Goal: Task Accomplishment & Management: Use online tool/utility

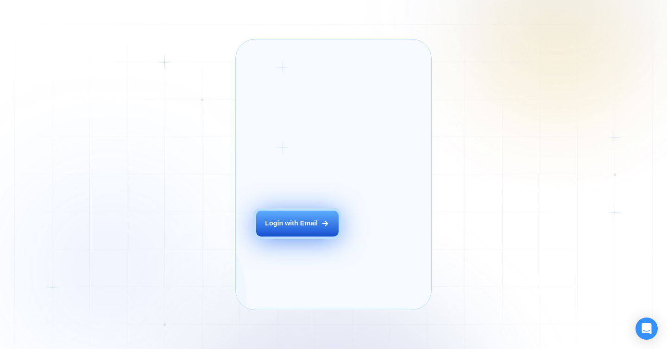
click at [300, 228] on div "Login with Email" at bounding box center [291, 223] width 53 height 9
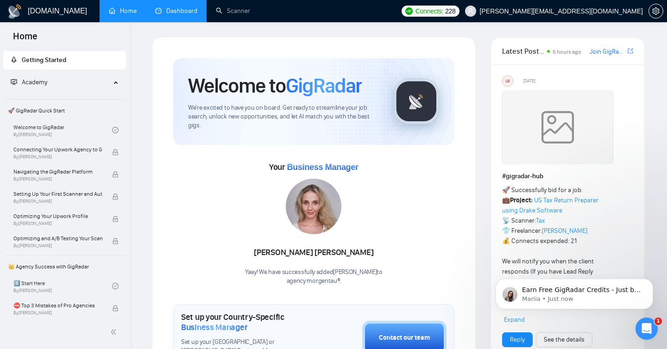
click at [177, 12] on link "Dashboard" at bounding box center [176, 11] width 42 height 8
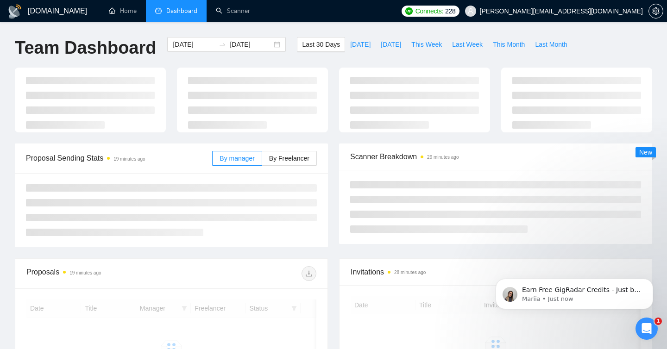
click at [299, 18] on ul "Home Dashboard Scanner" at bounding box center [246, 11] width 300 height 22
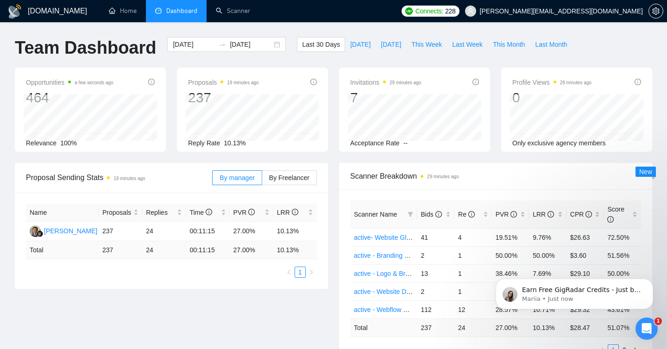
click at [311, 21] on ul "Home Dashboard Scanner" at bounding box center [246, 11] width 300 height 22
click at [223, 11] on link "Scanner" at bounding box center [233, 11] width 34 height 8
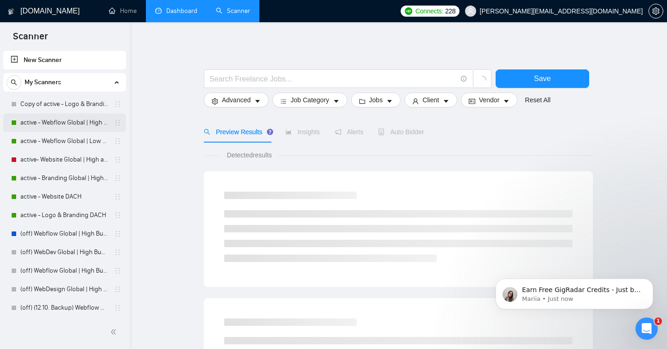
click at [40, 128] on link "active - Webflow Global | High Budget" at bounding box center [64, 123] width 88 height 19
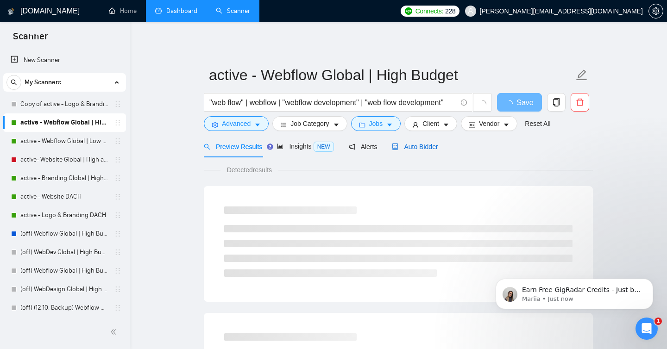
click at [418, 149] on span "Auto Bidder" at bounding box center [415, 146] width 46 height 7
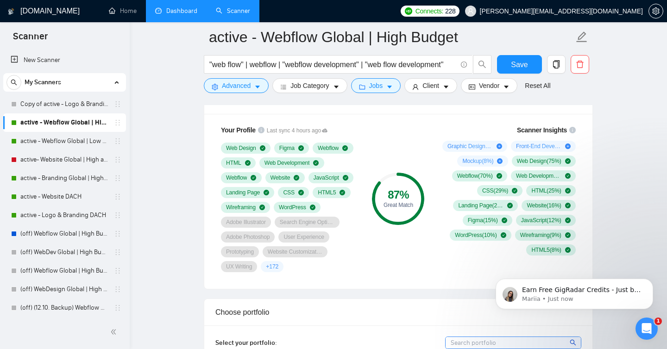
scroll to position [598, 0]
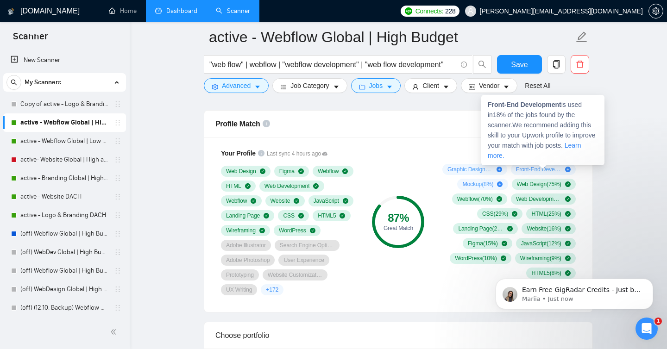
click at [567, 170] on icon "plus-circle" at bounding box center [568, 170] width 6 height 6
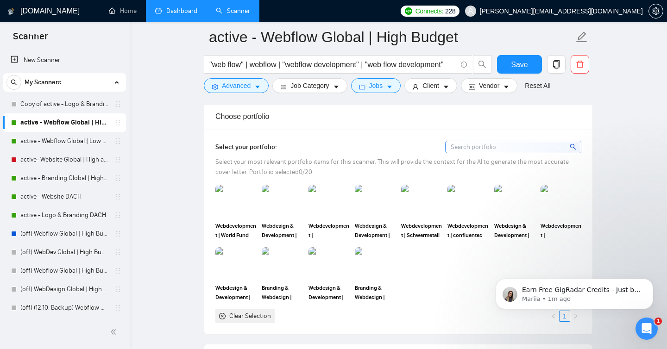
scroll to position [827, 0]
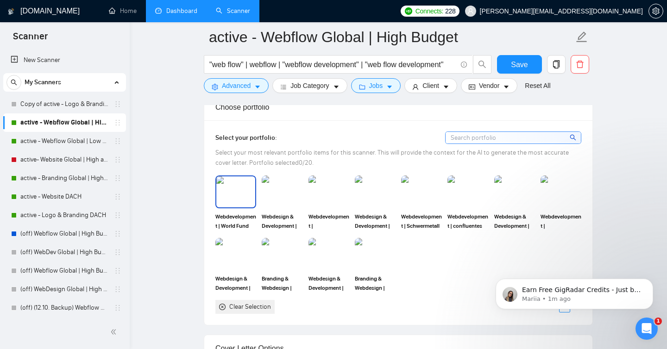
click at [242, 207] on div at bounding box center [235, 192] width 41 height 32
click at [286, 189] on img at bounding box center [282, 192] width 39 height 31
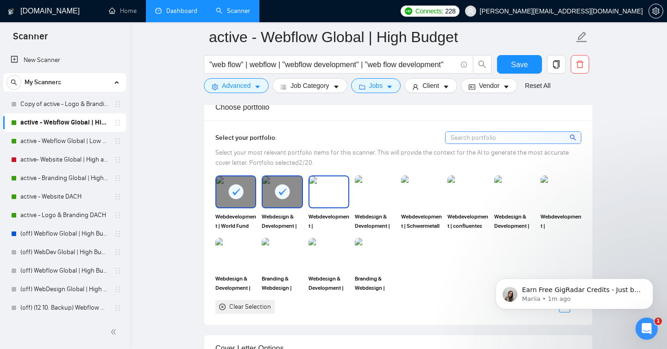
click at [335, 194] on img at bounding box center [329, 192] width 39 height 31
click at [376, 194] on img at bounding box center [375, 192] width 39 height 31
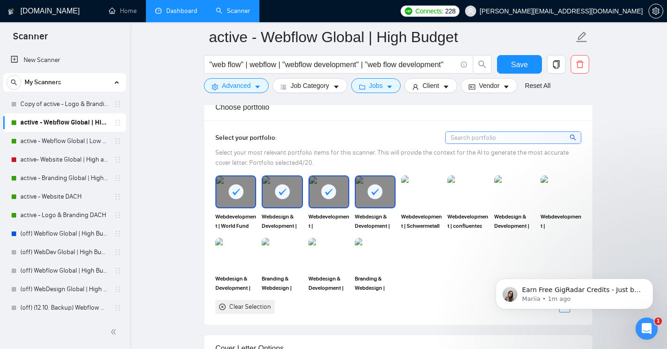
click at [444, 191] on div "Webdevelopment | Schwermetall" at bounding box center [422, 203] width 46 height 55
click at [418, 191] on img at bounding box center [421, 192] width 39 height 31
click at [464, 191] on img at bounding box center [468, 192] width 41 height 32
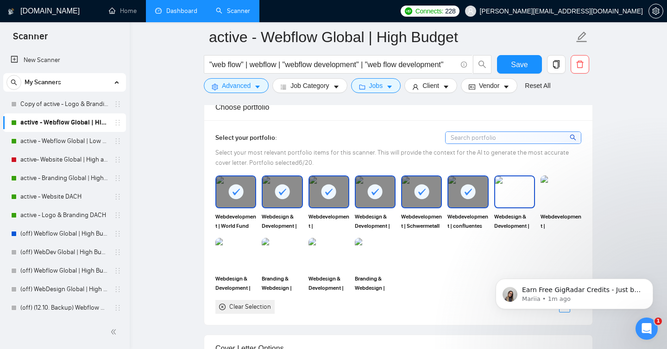
click at [525, 191] on img at bounding box center [514, 192] width 39 height 31
click at [557, 191] on img at bounding box center [561, 192] width 41 height 32
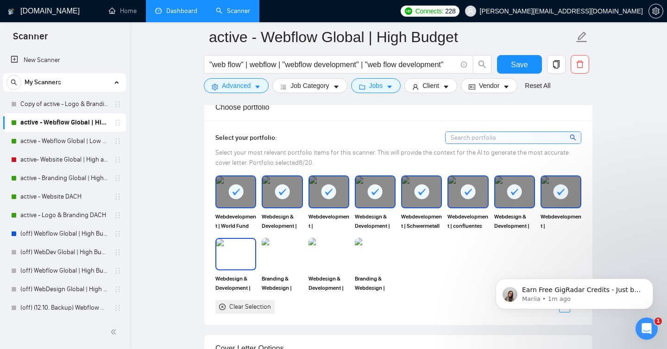
click at [230, 257] on img at bounding box center [235, 254] width 39 height 31
click at [292, 257] on img at bounding box center [282, 254] width 41 height 32
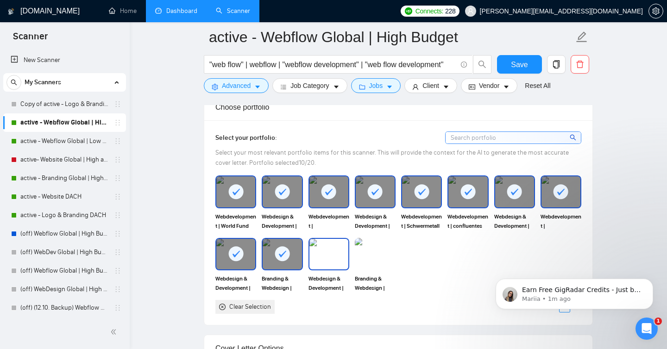
click at [335, 257] on img at bounding box center [329, 254] width 39 height 31
click at [367, 257] on img at bounding box center [375, 254] width 39 height 31
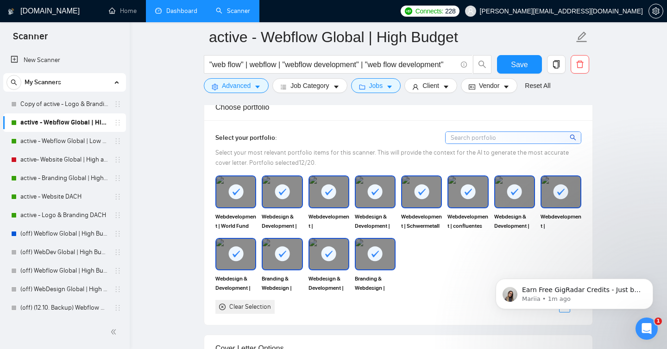
click at [270, 257] on div at bounding box center [282, 254] width 39 height 31
click at [326, 257] on rect at bounding box center [329, 254] width 15 height 15
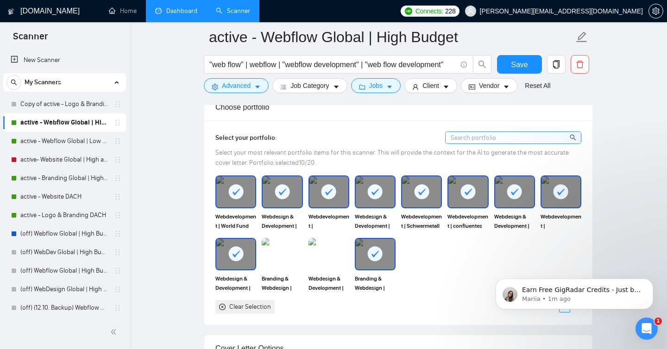
click at [234, 258] on rect at bounding box center [235, 254] width 15 height 15
click at [234, 262] on img at bounding box center [235, 254] width 39 height 31
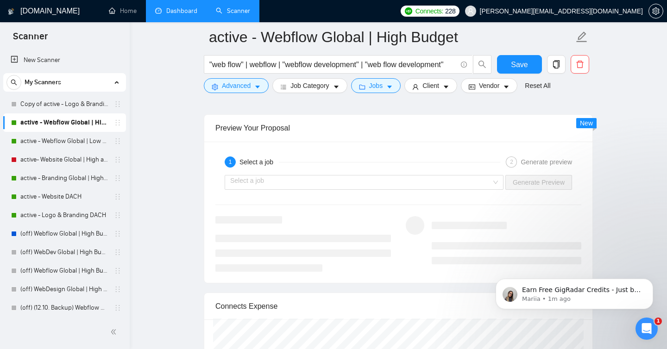
scroll to position [1809, 0]
click at [418, 181] on input "search" at bounding box center [360, 181] width 261 height 14
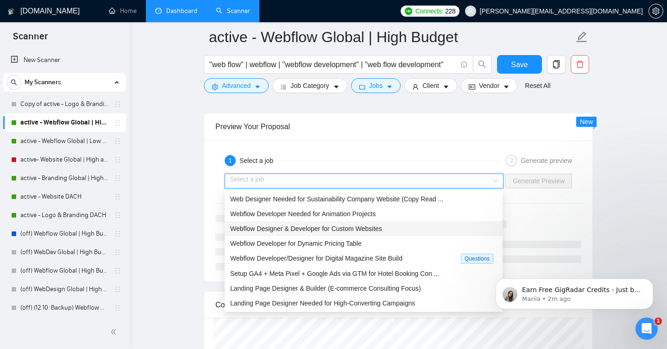
click at [330, 235] on div "Webflow Designer & Developer for Custom Websites" at bounding box center [364, 228] width 278 height 15
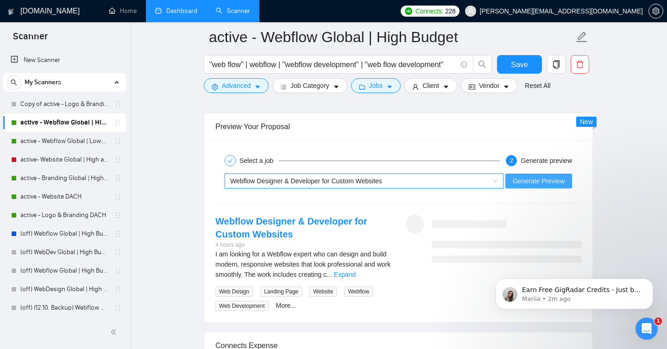
click at [522, 183] on span "Generate Preview" at bounding box center [539, 181] width 52 height 10
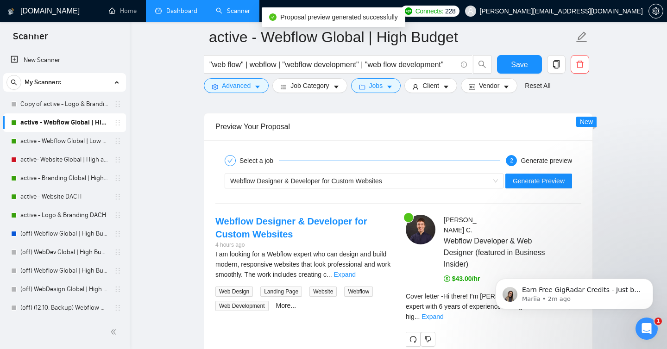
scroll to position [1891, 0]
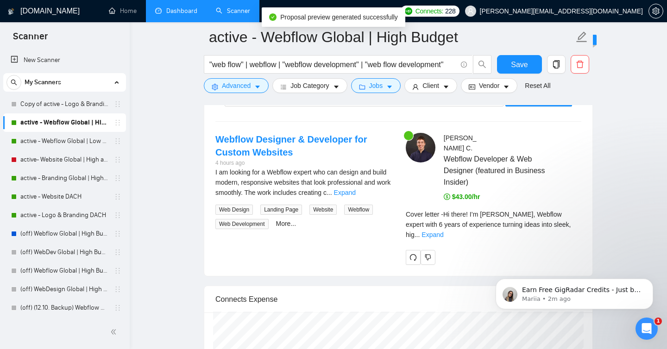
click at [570, 221] on div "Cover letter - Hi there! I’m Eike, Webflow expert with 6 years of experience tu…" at bounding box center [494, 227] width 176 height 37
click at [570, 218] on div "Cover letter - Hi there! I’m Eike, Webflow expert with 6 years of experience tu…" at bounding box center [494, 224] width 176 height 31
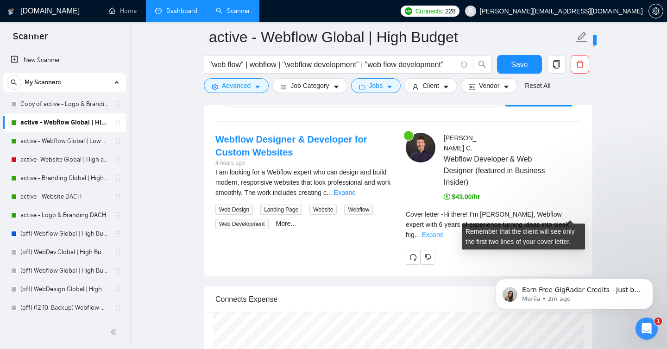
click at [443, 231] on link "Expand" at bounding box center [433, 234] width 22 height 7
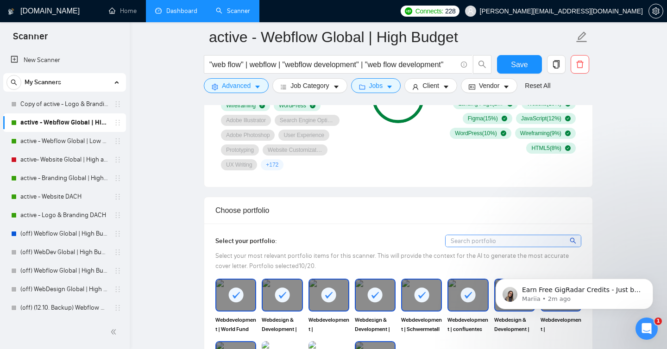
scroll to position [291, 0]
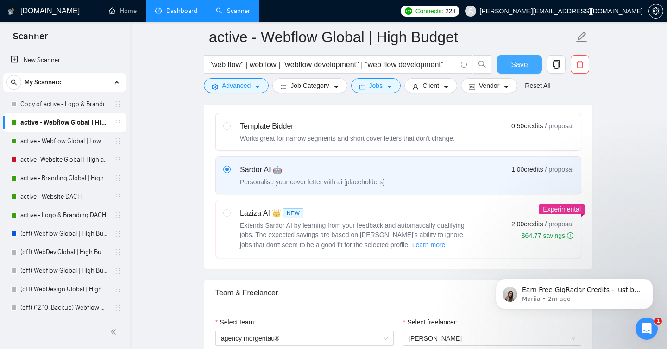
click at [527, 64] on span "Save" at bounding box center [519, 65] width 17 height 12
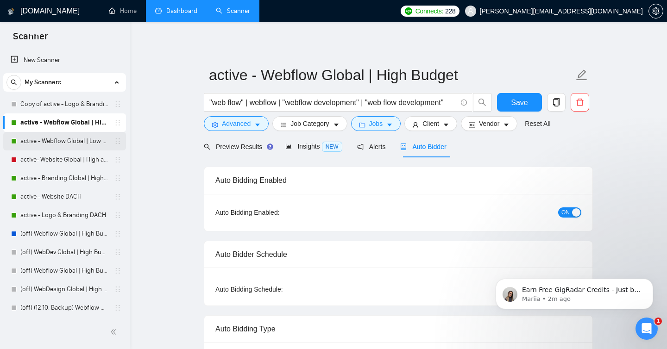
click at [33, 144] on link "active - Webflow Global | Low and non-defined Budget" at bounding box center [64, 141] width 88 height 19
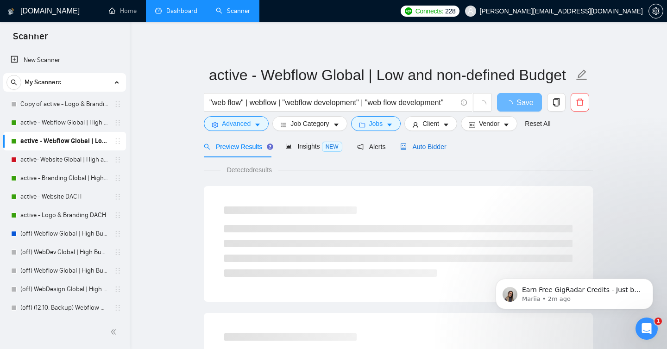
click at [438, 144] on span "Auto Bidder" at bounding box center [423, 146] width 46 height 7
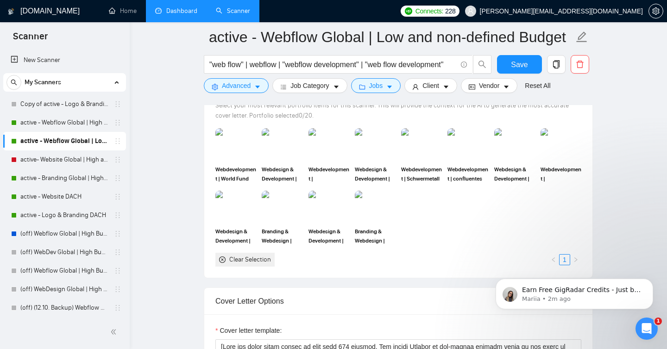
scroll to position [875, 0]
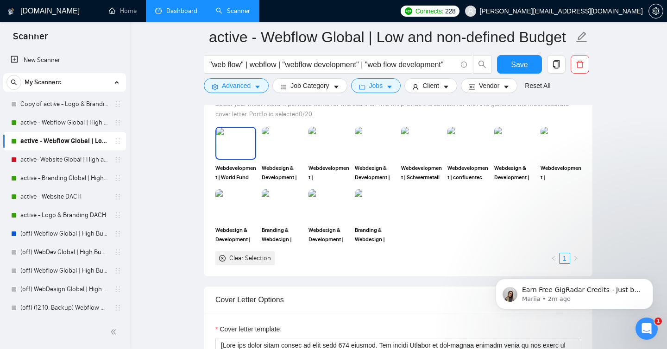
click at [241, 151] on img at bounding box center [235, 143] width 39 height 31
click at [279, 151] on img at bounding box center [282, 143] width 39 height 31
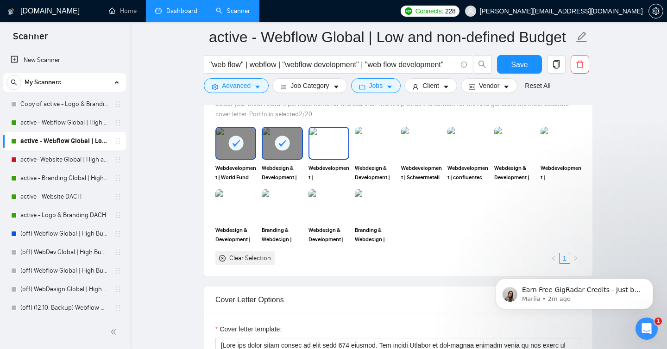
click at [324, 146] on img at bounding box center [329, 143] width 39 height 31
click at [355, 146] on div at bounding box center [375, 143] width 41 height 32
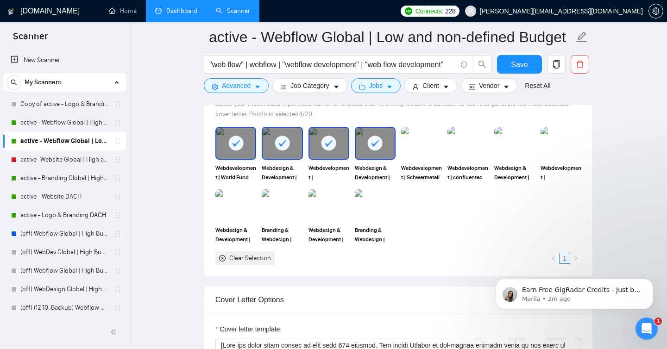
click at [415, 141] on img at bounding box center [421, 143] width 41 height 32
click at [474, 143] on img at bounding box center [468, 143] width 39 height 31
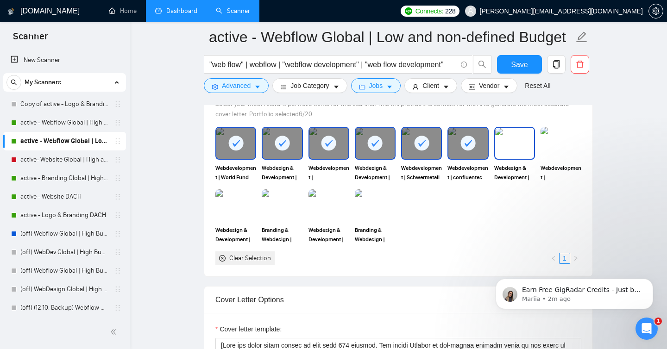
click at [516, 143] on img at bounding box center [514, 143] width 39 height 31
click at [569, 143] on img at bounding box center [561, 143] width 39 height 31
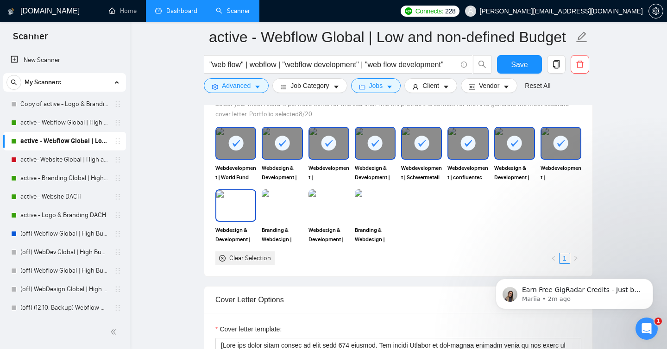
click at [234, 215] on img at bounding box center [235, 205] width 39 height 31
click at [385, 209] on img at bounding box center [375, 206] width 41 height 32
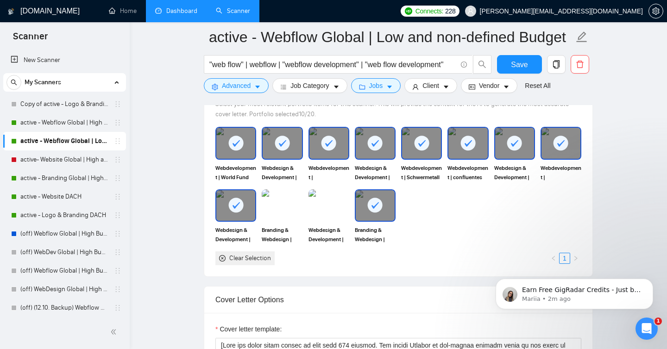
click at [329, 215] on img at bounding box center [329, 205] width 39 height 31
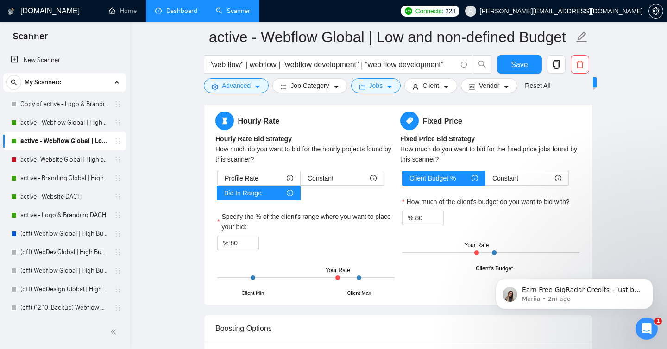
scroll to position [1522, 0]
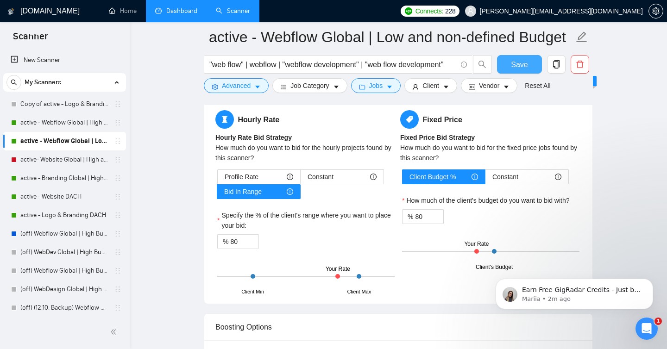
click at [525, 62] on span "Save" at bounding box center [519, 65] width 17 height 12
click at [64, 163] on link "active- Website Global | High and non-defined Budget (14.02.2025)" at bounding box center [64, 160] width 88 height 19
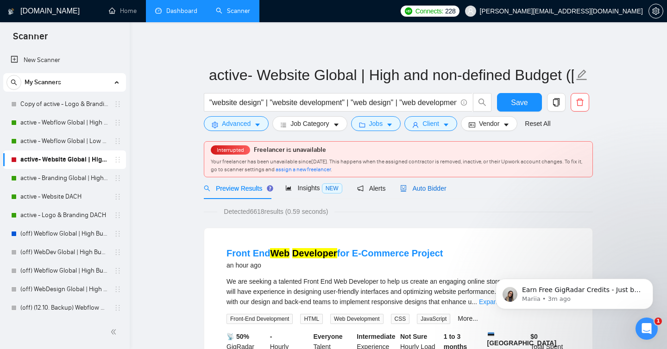
click at [428, 191] on span "Auto Bidder" at bounding box center [423, 188] width 46 height 7
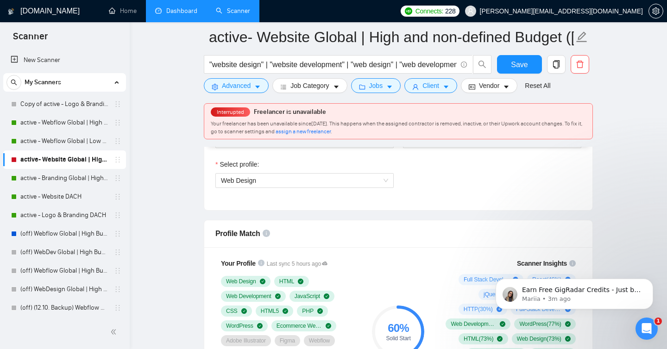
scroll to position [499, 0]
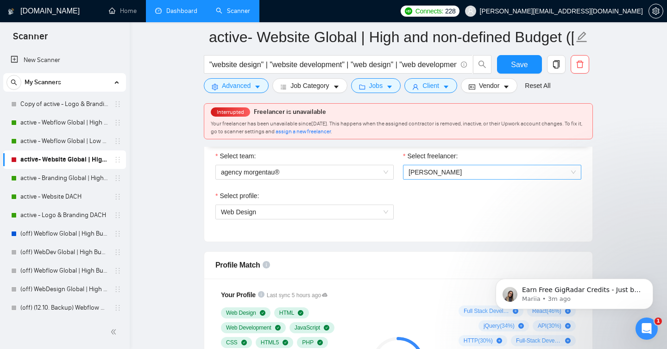
click at [449, 179] on span "Eike Czada" at bounding box center [492, 172] width 167 height 14
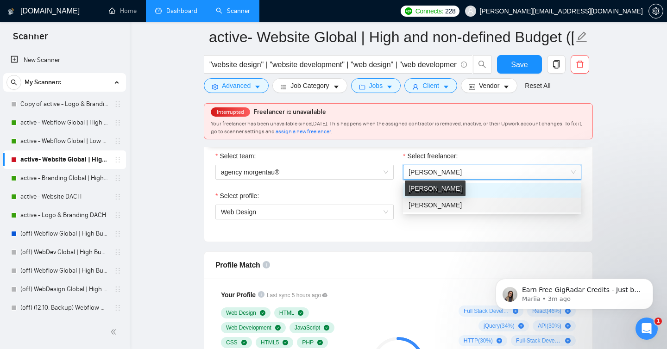
click at [428, 192] on div "Jan Michalczonek" at bounding box center [435, 189] width 61 height 16
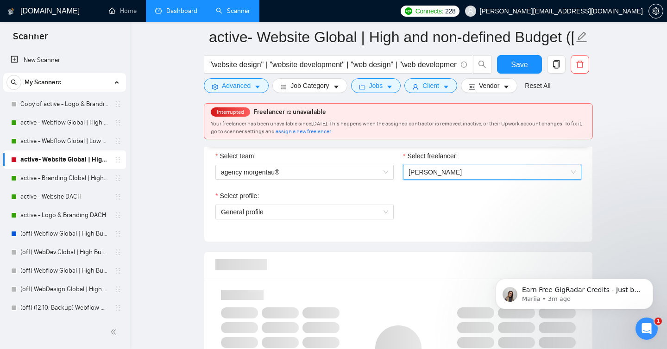
click at [488, 174] on span "Jan Michalczonek" at bounding box center [492, 172] width 167 height 14
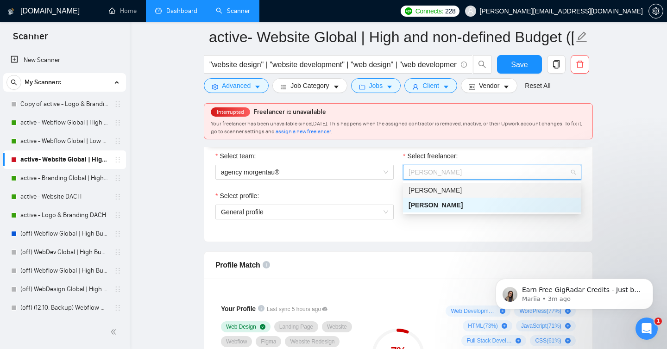
click at [449, 190] on div "Eike Czada" at bounding box center [492, 190] width 167 height 10
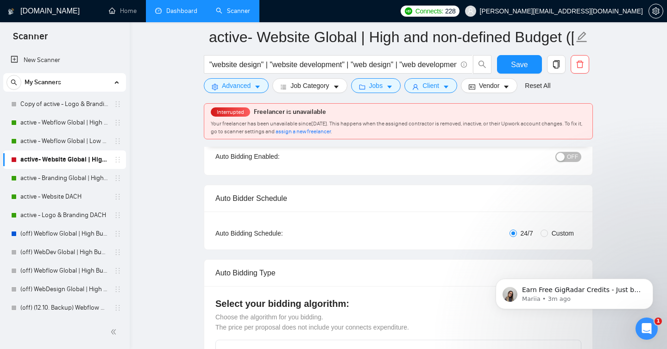
scroll to position [0, 0]
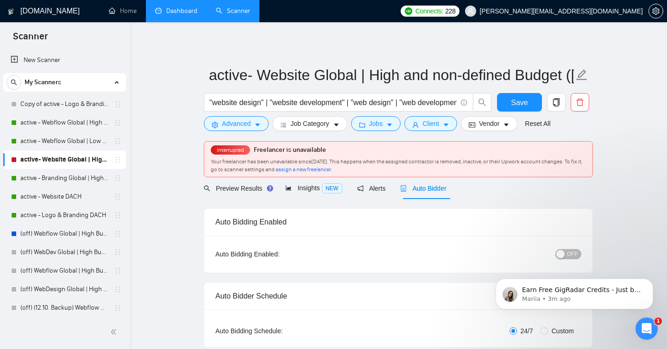
click at [570, 258] on span "OFF" at bounding box center [572, 254] width 11 height 10
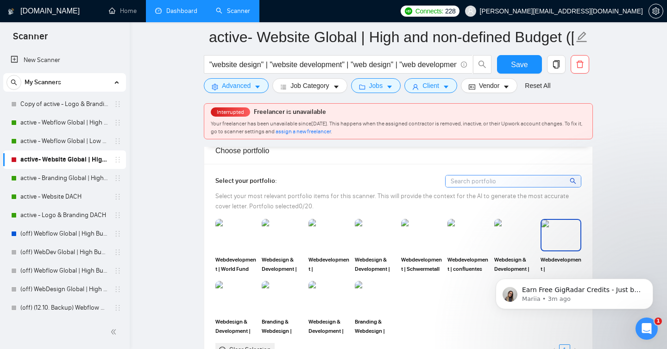
scroll to position [863, 0]
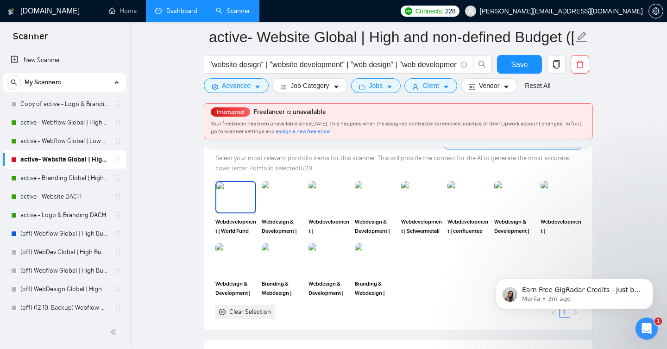
click at [247, 202] on img at bounding box center [235, 197] width 39 height 31
click at [288, 202] on img at bounding box center [282, 197] width 39 height 31
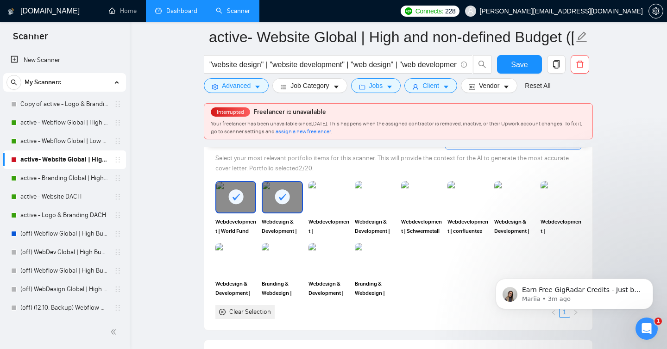
click at [331, 202] on img at bounding box center [329, 197] width 41 height 32
click at [372, 202] on img at bounding box center [375, 197] width 39 height 31
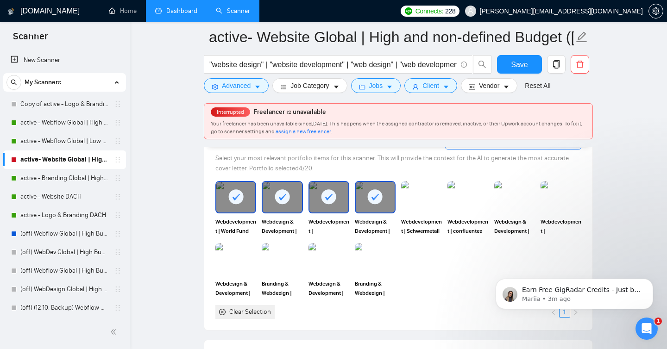
click at [421, 203] on img at bounding box center [421, 197] width 41 height 32
click at [465, 203] on img at bounding box center [468, 197] width 39 height 31
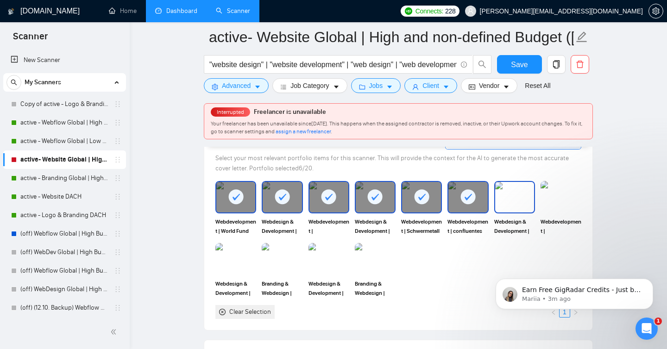
click at [514, 203] on img at bounding box center [514, 197] width 39 height 31
click at [558, 203] on img at bounding box center [561, 197] width 41 height 32
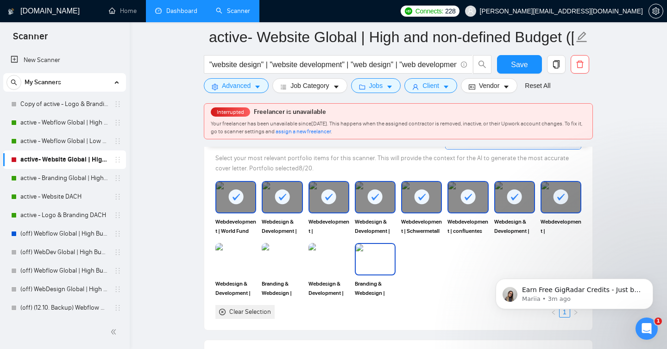
click at [384, 259] on img at bounding box center [375, 259] width 39 height 31
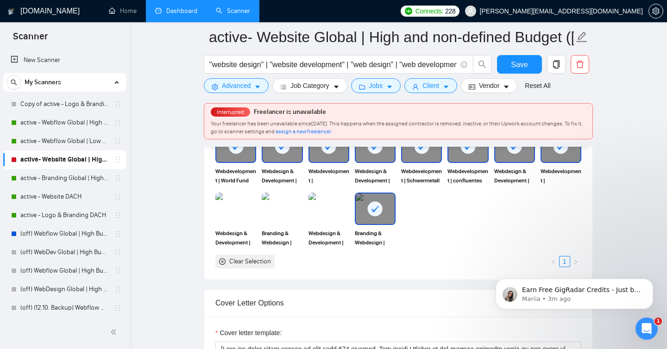
scroll to position [917, 0]
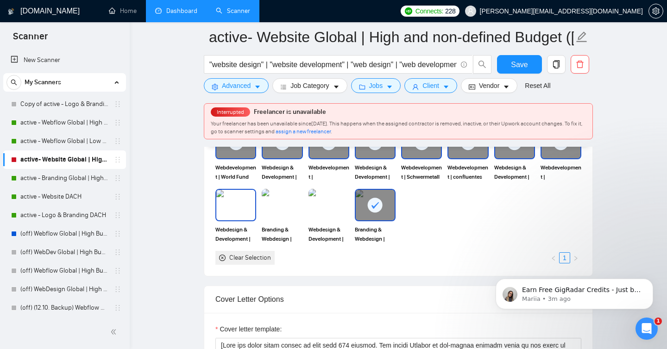
click at [234, 206] on img at bounding box center [235, 205] width 39 height 31
click at [337, 208] on img at bounding box center [329, 205] width 39 height 31
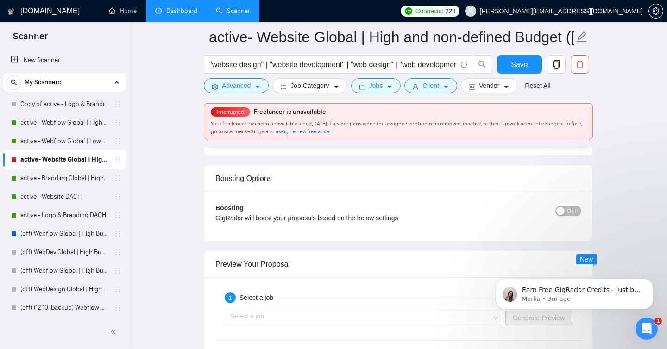
scroll to position [1712, 0]
click at [512, 64] on span "Save" at bounding box center [519, 65] width 17 height 12
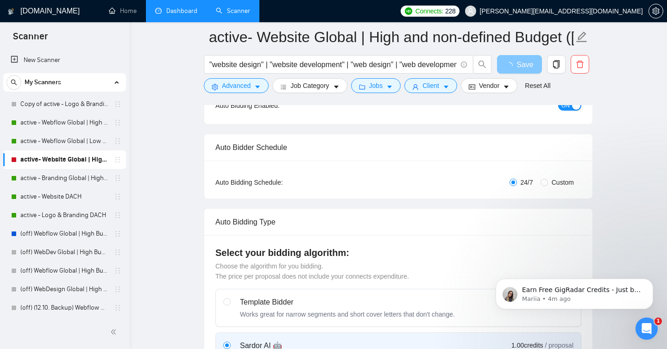
scroll to position [0, 0]
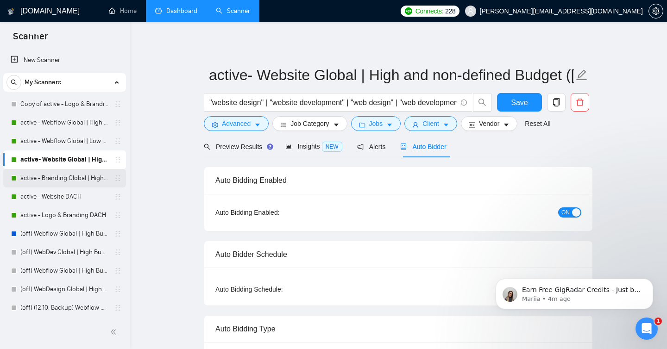
click at [50, 178] on link "active - Branding Global | High Budget" at bounding box center [64, 178] width 88 height 19
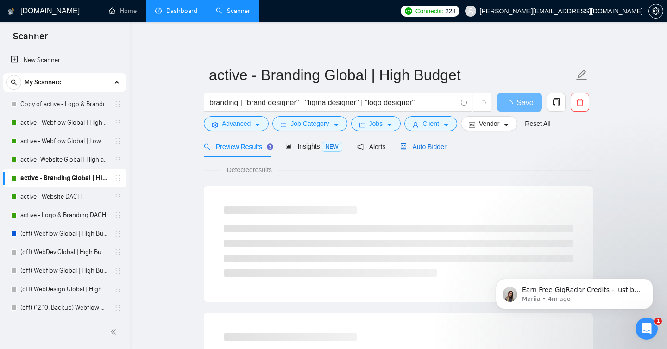
click at [430, 147] on span "Auto Bidder" at bounding box center [423, 146] width 46 height 7
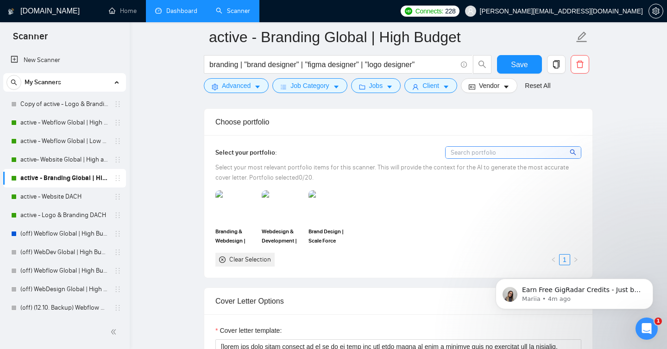
scroll to position [822, 0]
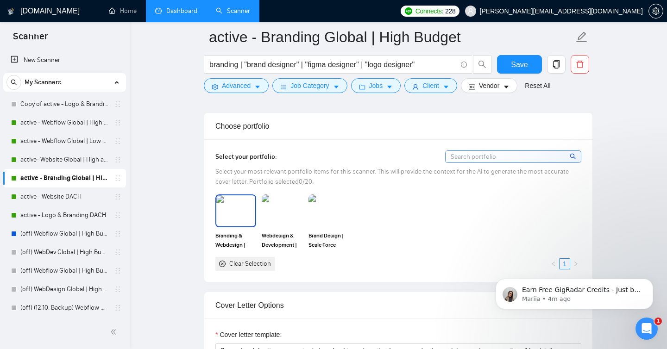
click at [233, 201] on img at bounding box center [235, 211] width 39 height 31
click at [265, 207] on img at bounding box center [282, 211] width 39 height 31
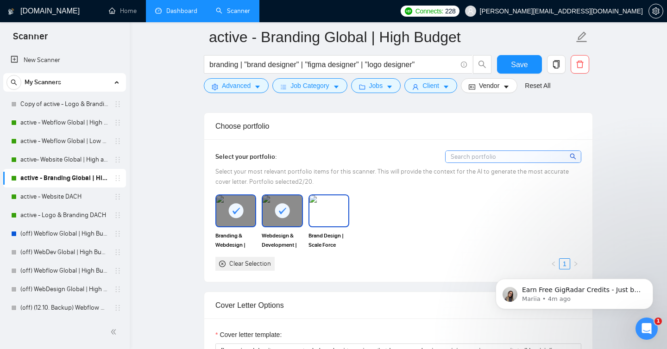
click at [335, 210] on img at bounding box center [329, 211] width 39 height 31
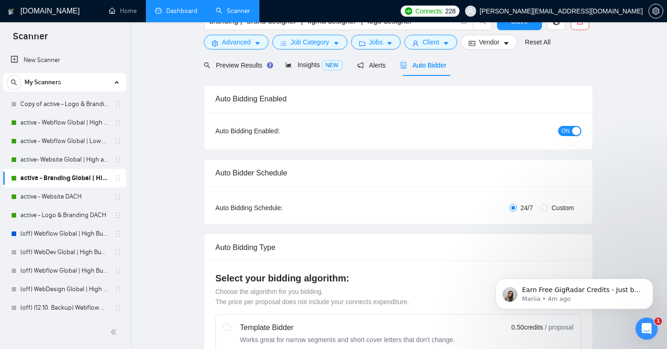
scroll to position [0, 0]
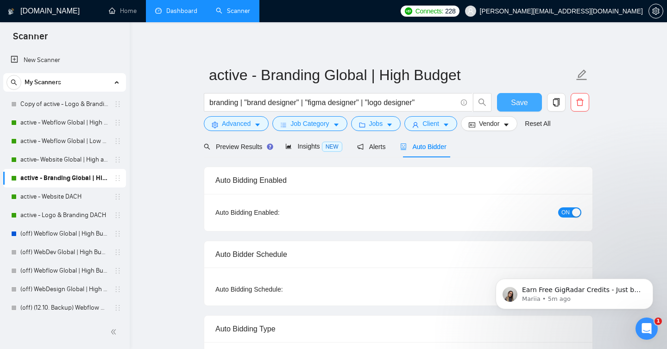
click at [515, 102] on span "Save" at bounding box center [519, 103] width 17 height 12
click at [28, 196] on link "active - Website DACH" at bounding box center [64, 197] width 88 height 19
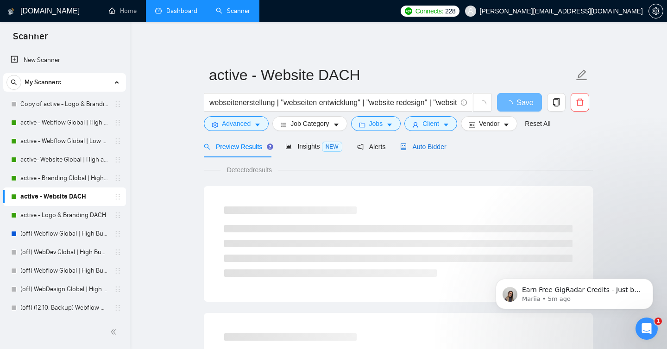
click at [417, 149] on span "Auto Bidder" at bounding box center [423, 146] width 46 height 7
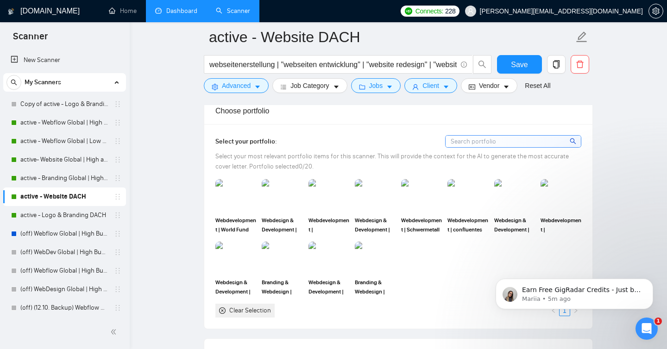
scroll to position [817, 0]
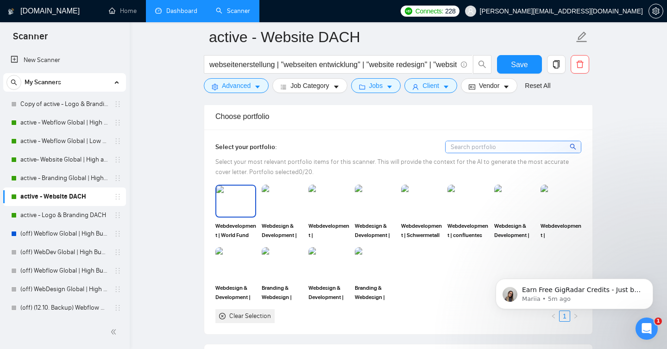
click at [244, 204] on img at bounding box center [235, 201] width 39 height 31
click at [244, 253] on img at bounding box center [235, 263] width 39 height 31
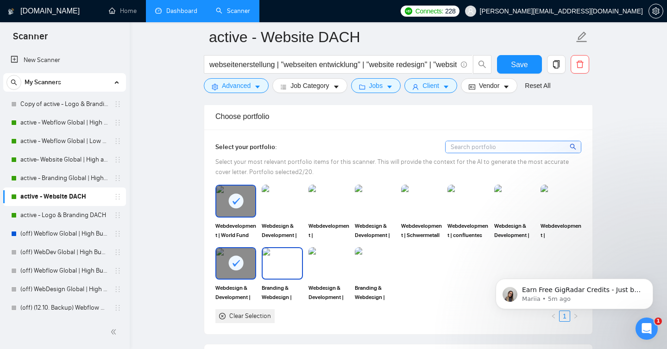
click at [278, 266] on img at bounding box center [282, 263] width 39 height 31
click at [348, 266] on div at bounding box center [329, 263] width 41 height 32
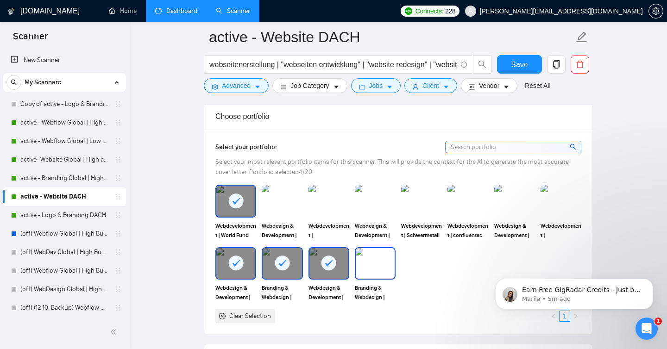
click at [378, 266] on img at bounding box center [375, 263] width 39 height 31
click at [272, 201] on img at bounding box center [282, 201] width 39 height 31
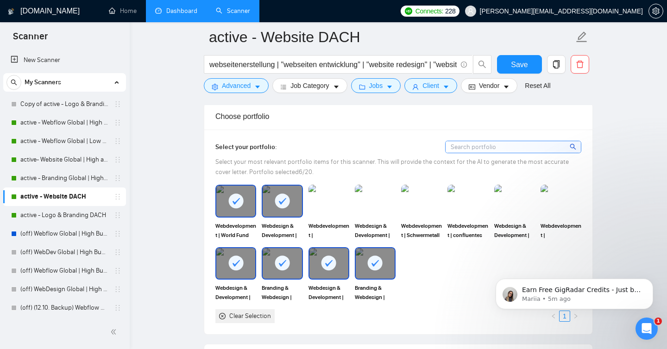
click at [321, 201] on img at bounding box center [329, 201] width 41 height 32
click at [373, 201] on img at bounding box center [375, 201] width 39 height 31
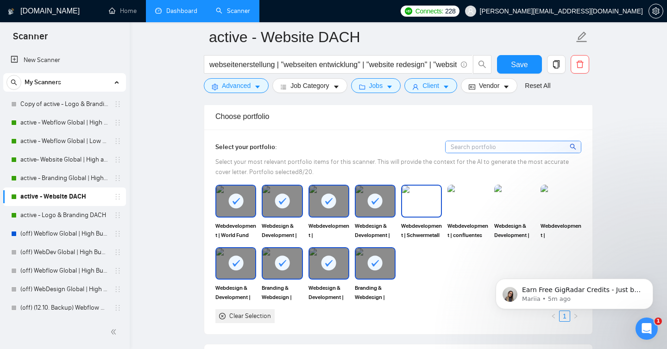
click at [436, 201] on img at bounding box center [421, 201] width 39 height 31
click at [487, 204] on img at bounding box center [468, 201] width 39 height 31
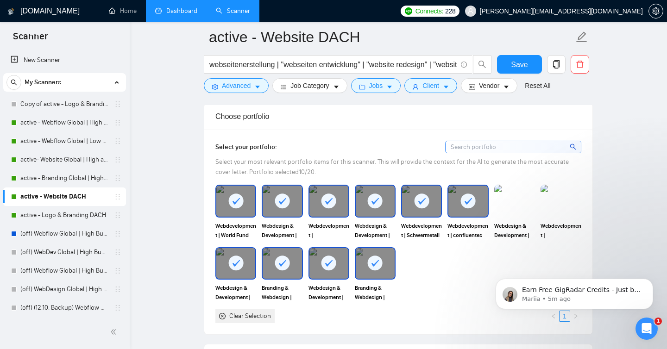
click at [521, 204] on img at bounding box center [514, 201] width 41 height 32
click at [589, 201] on div "Select your portfolio: Select your most relevant portfolio items for this scann…" at bounding box center [398, 232] width 388 height 205
click at [566, 201] on img at bounding box center [561, 201] width 39 height 31
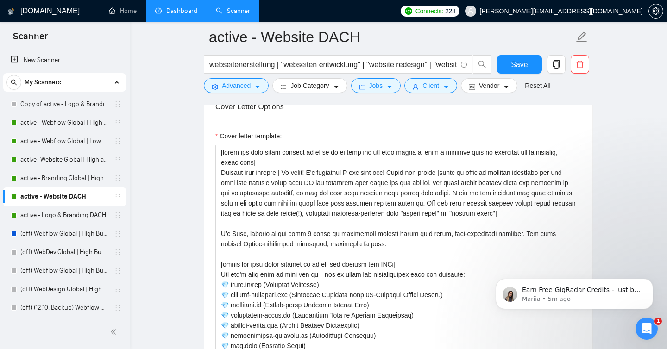
scroll to position [1079, 0]
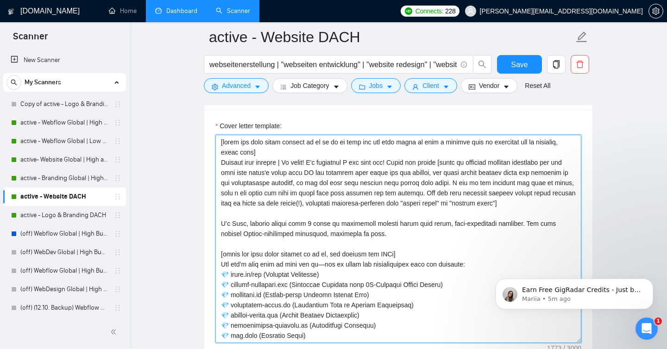
click at [265, 286] on textarea "Cover letter template:" at bounding box center [398, 239] width 366 height 209
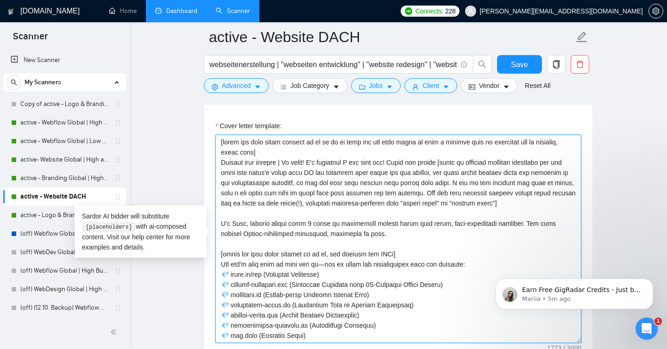
click at [265, 286] on textarea "Cover letter template:" at bounding box center [398, 239] width 366 height 209
click at [260, 285] on textarea "Cover letter template:" at bounding box center [398, 239] width 366 height 209
type textarea "[write the text below exactly as it is or in case the job post wants to have a …"
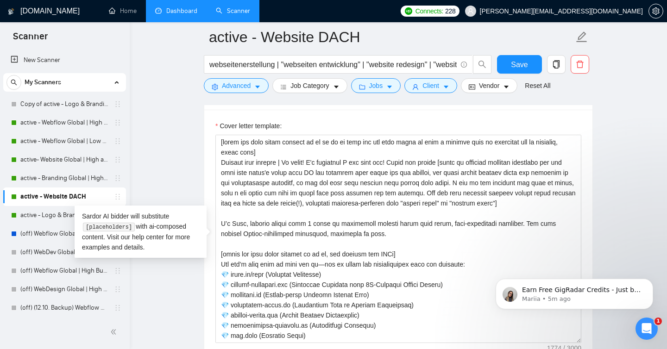
click at [184, 300] on main "active - Website DACH webseitenerstellung | "webseiten entwicklung" | "website …" at bounding box center [399, 307] width 508 height 2698
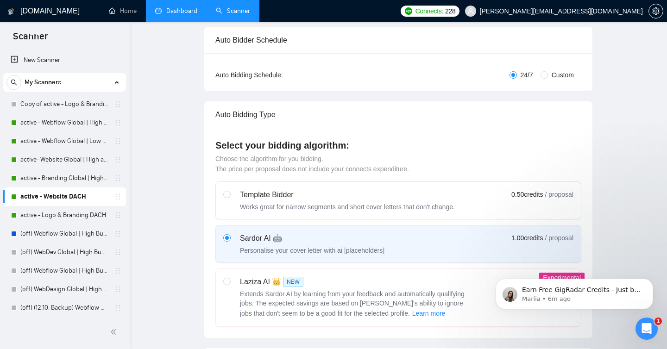
scroll to position [0, 0]
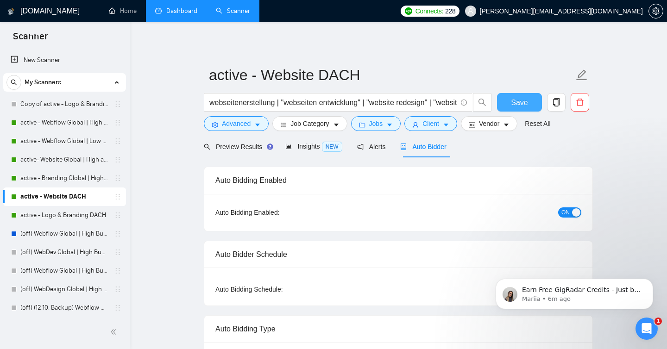
click at [534, 99] on button "Save" at bounding box center [519, 102] width 45 height 19
click at [314, 151] on div "Insights NEW" at bounding box center [313, 146] width 57 height 11
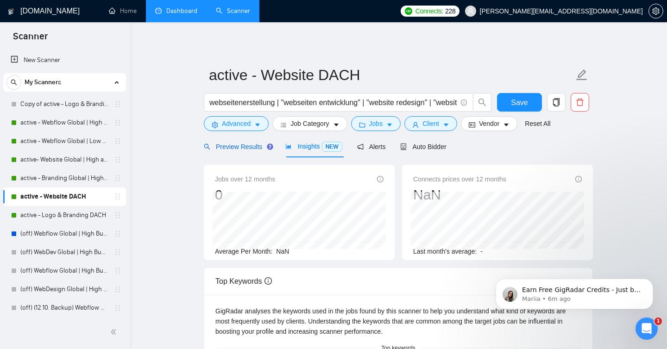
click at [226, 150] on span "Preview Results" at bounding box center [237, 146] width 67 height 7
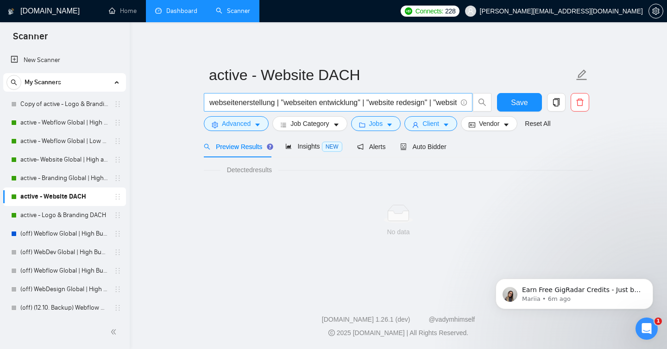
click at [342, 97] on input "webseitenerstellung | "webseiten entwicklung" | "website redesign" | "website e…" at bounding box center [332, 103] width 247 height 12
click at [228, 125] on span "Advanced" at bounding box center [236, 124] width 29 height 10
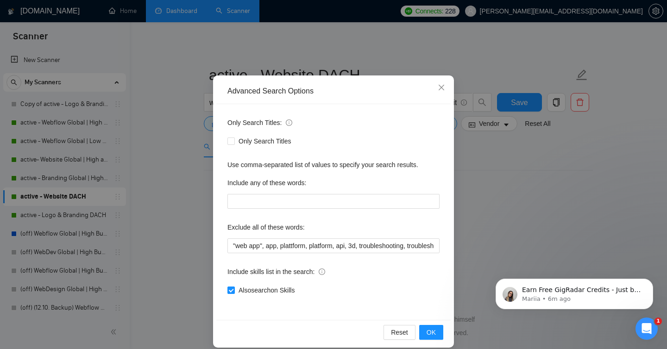
scroll to position [36, 0]
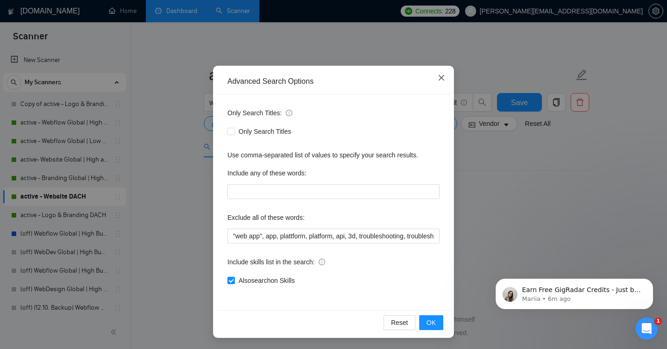
click at [443, 80] on icon "close" at bounding box center [442, 78] width 6 height 6
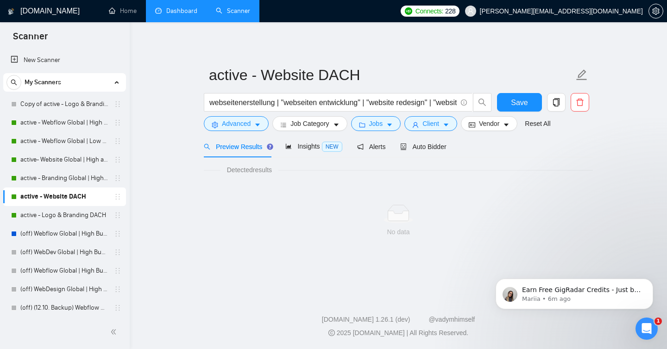
scroll to position [0, 0]
click at [373, 126] on span "Jobs" at bounding box center [376, 124] width 14 height 10
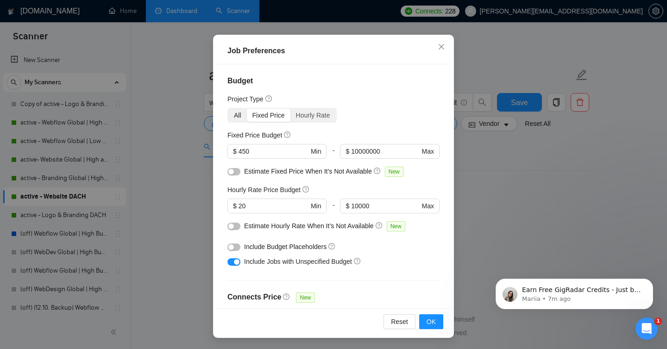
click at [241, 117] on div "All" at bounding box center [237, 115] width 19 height 13
click at [228, 109] on input "All" at bounding box center [228, 109] width 0 height 0
click at [273, 213] on span "$ 20 Min" at bounding box center [277, 206] width 99 height 15
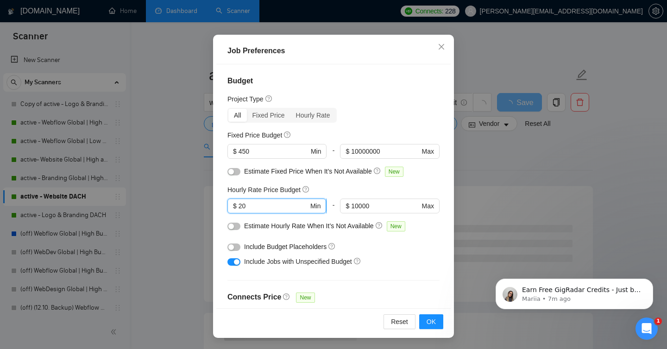
click at [244, 207] on input "20" at bounding box center [274, 206] width 70 height 10
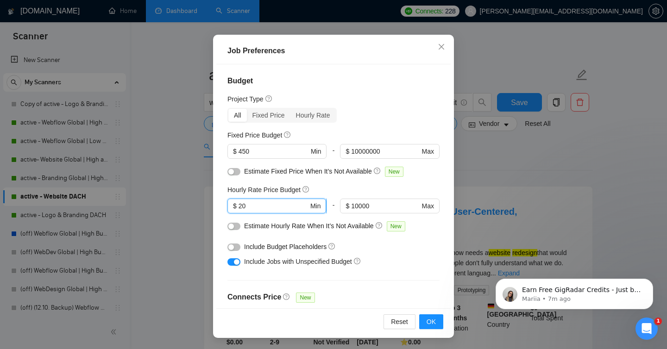
click at [244, 207] on input "20" at bounding box center [274, 206] width 70 height 10
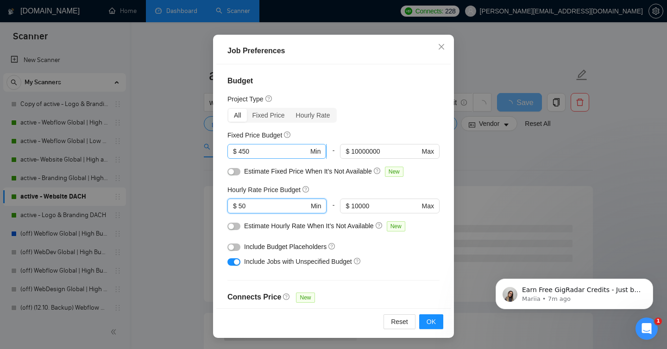
type input "50"
click at [246, 154] on input "450" at bounding box center [274, 151] width 70 height 10
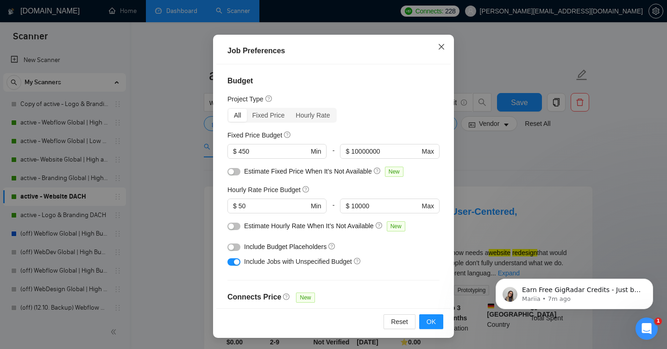
click at [442, 48] on icon "close" at bounding box center [441, 46] width 7 height 7
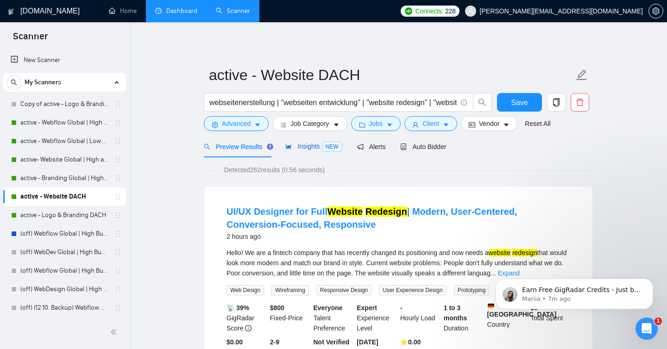
click at [315, 145] on span "Insights NEW" at bounding box center [313, 146] width 57 height 7
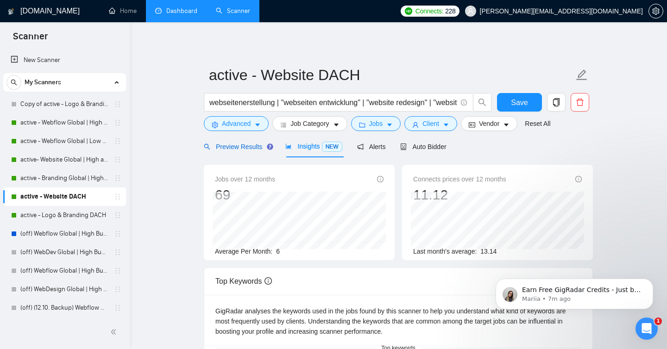
click at [236, 149] on span "Preview Results" at bounding box center [237, 146] width 67 height 7
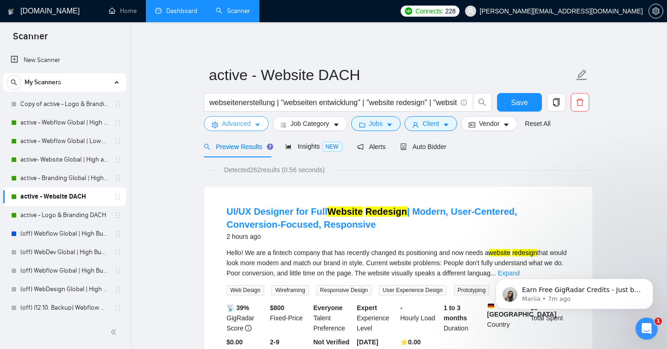
click at [235, 129] on span "Advanced" at bounding box center [236, 124] width 29 height 10
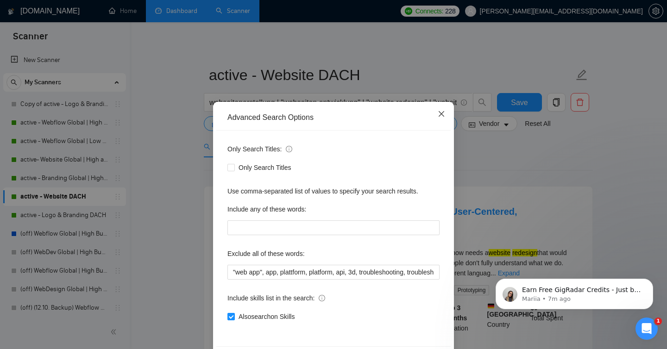
click at [436, 112] on span "Close" at bounding box center [441, 114] width 25 height 25
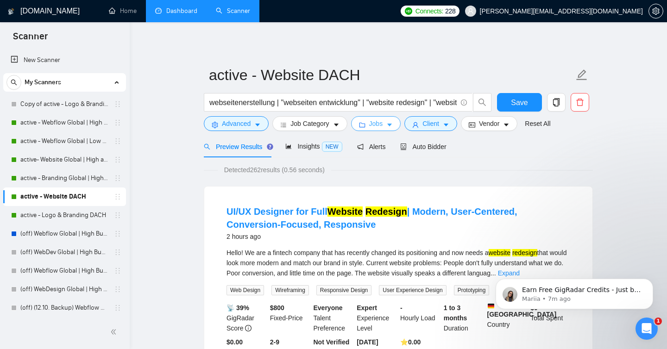
click at [383, 124] on span "Jobs" at bounding box center [376, 124] width 14 height 10
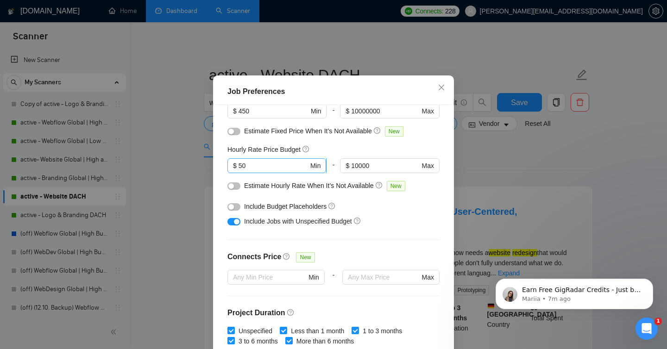
scroll to position [133, 0]
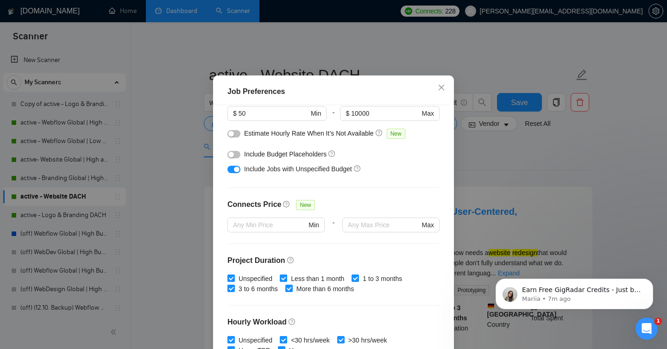
click at [244, 158] on span "Include Budget Placeholders" at bounding box center [285, 154] width 82 height 7
click at [239, 158] on button "button" at bounding box center [234, 154] width 13 height 7
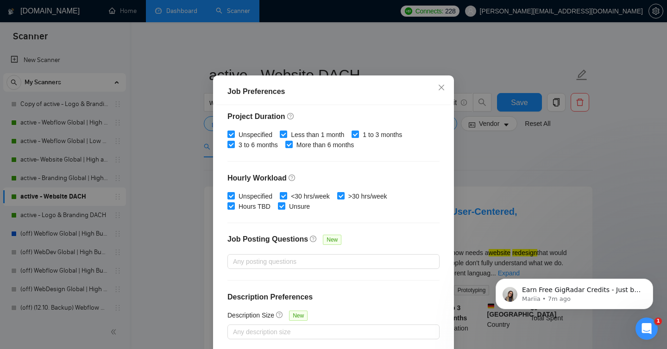
scroll to position [0, 0]
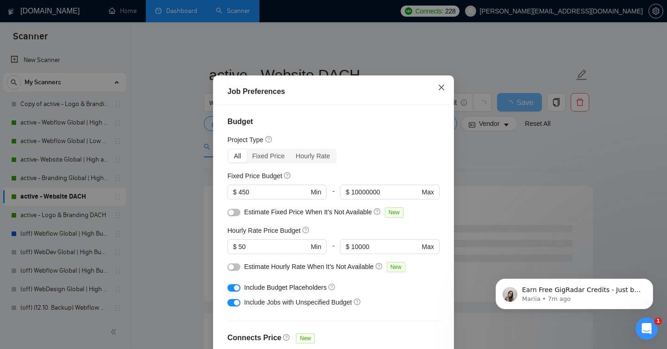
click at [436, 101] on span "Close" at bounding box center [441, 88] width 25 height 25
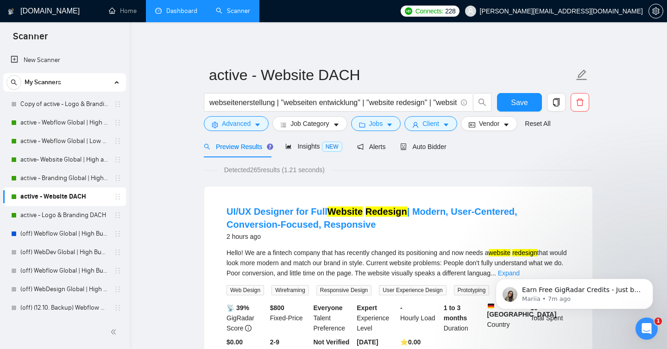
click at [380, 132] on form "active - Website DACH webseitenerstellung | "webseiten entwicklung" | "website …" at bounding box center [398, 98] width 389 height 76
click at [378, 129] on button "Jobs" at bounding box center [376, 123] width 50 height 15
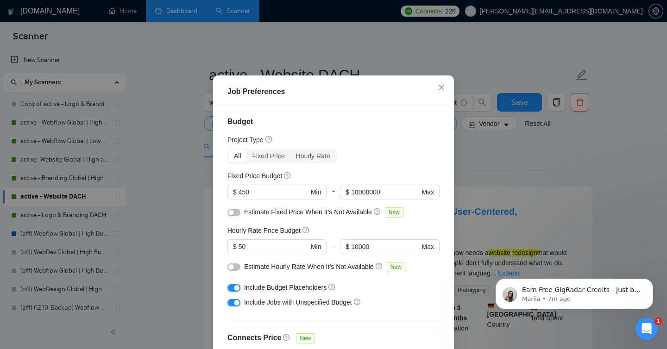
click at [234, 277] on div at bounding box center [234, 269] width 13 height 15
click at [234, 271] on button "button" at bounding box center [234, 267] width 13 height 7
click at [443, 101] on span "Close" at bounding box center [441, 88] width 25 height 25
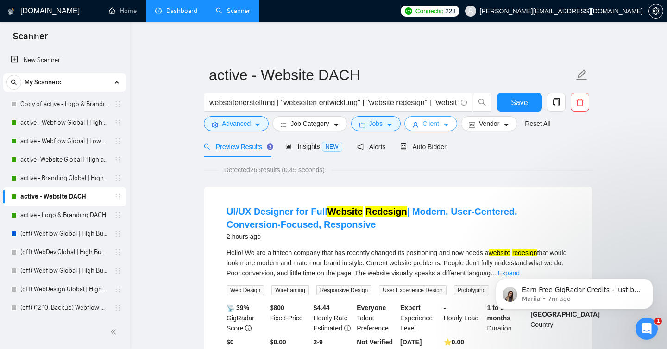
click at [439, 126] on span "Client" at bounding box center [431, 124] width 17 height 10
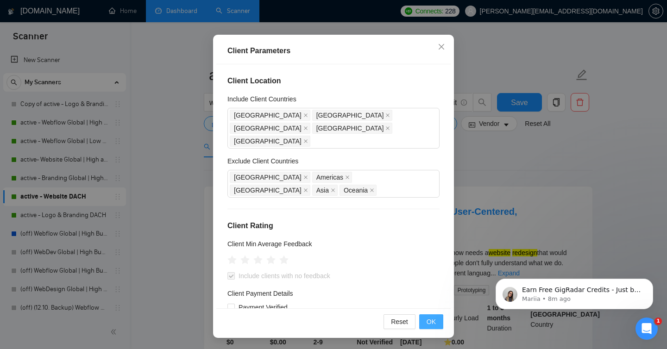
click at [429, 323] on span "OK" at bounding box center [431, 322] width 9 height 10
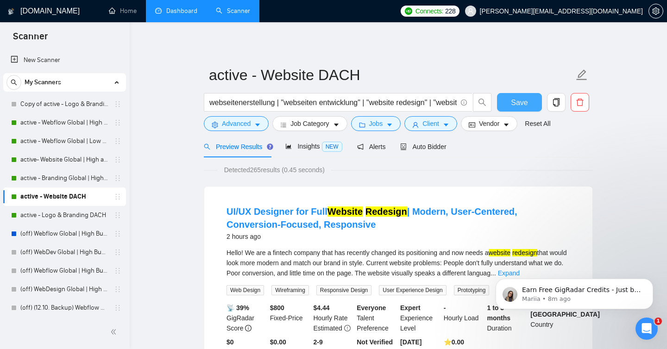
click at [529, 102] on button "Save" at bounding box center [519, 102] width 45 height 19
click at [434, 146] on span "Auto Bidder" at bounding box center [423, 146] width 46 height 7
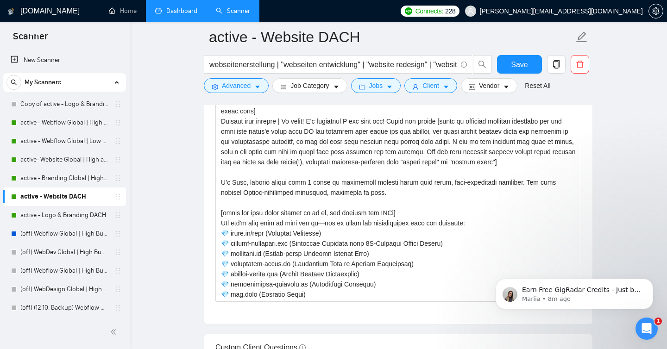
scroll to position [1103, 0]
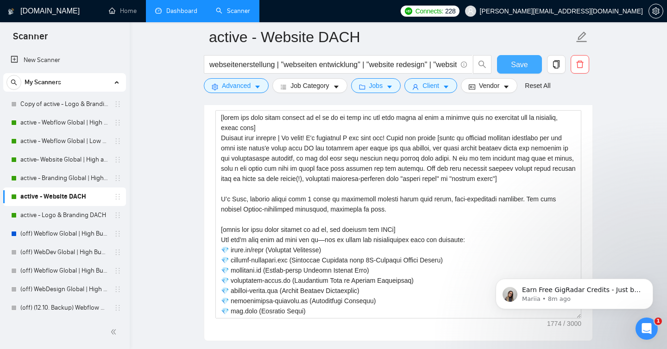
click at [516, 69] on span "Save" at bounding box center [519, 65] width 17 height 12
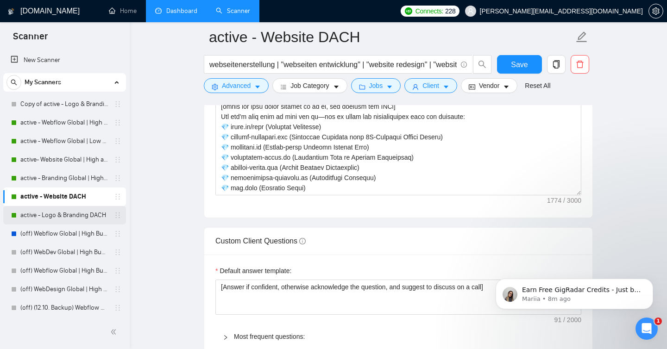
click at [35, 218] on link "active - Logo & Branding DACH" at bounding box center [64, 215] width 88 height 19
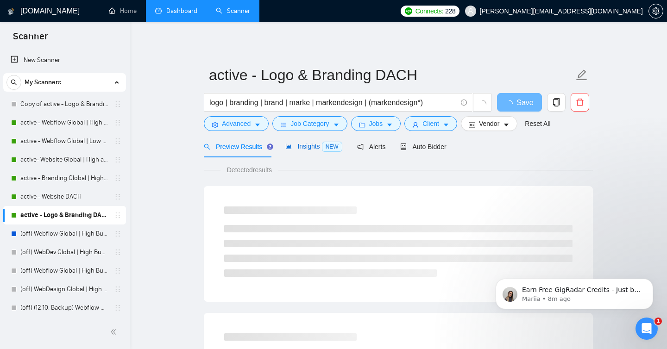
click at [313, 144] on span "Insights NEW" at bounding box center [313, 146] width 57 height 7
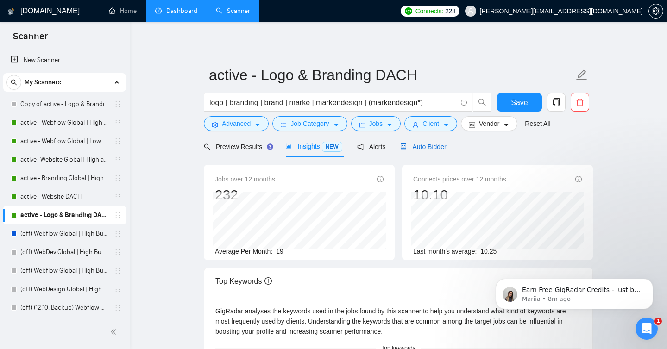
click at [430, 146] on span "Auto Bidder" at bounding box center [423, 146] width 46 height 7
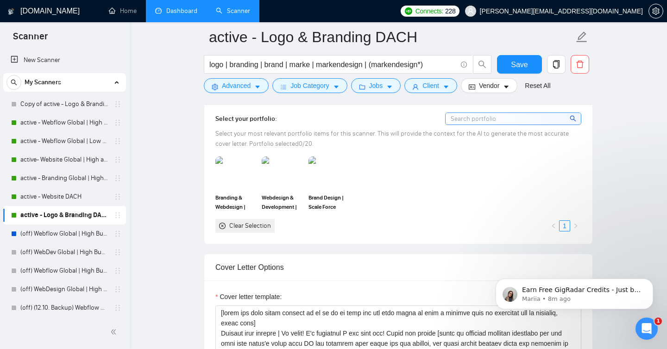
scroll to position [868, 0]
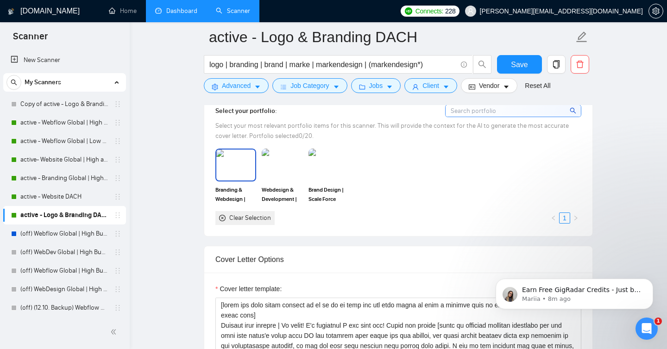
click at [238, 169] on img at bounding box center [235, 165] width 39 height 31
click at [282, 169] on img at bounding box center [282, 165] width 39 height 31
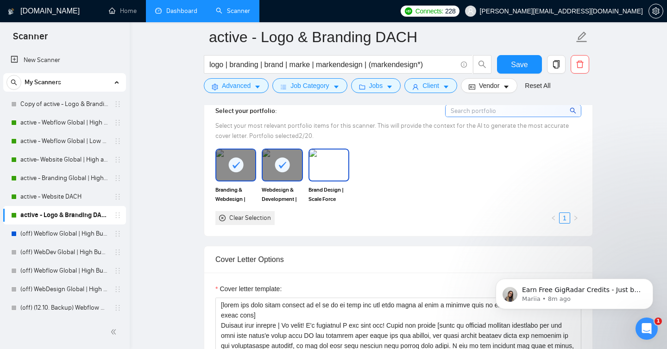
click at [335, 167] on img at bounding box center [329, 165] width 39 height 31
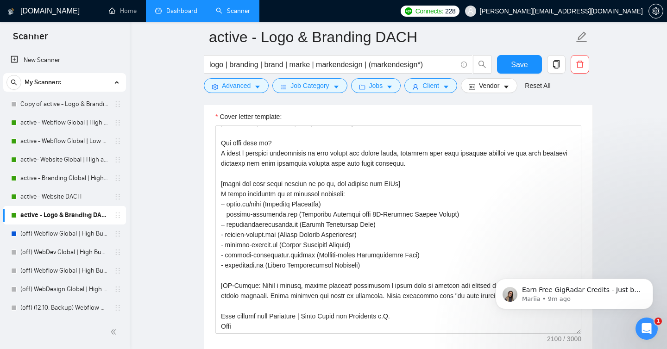
scroll to position [1039, 0]
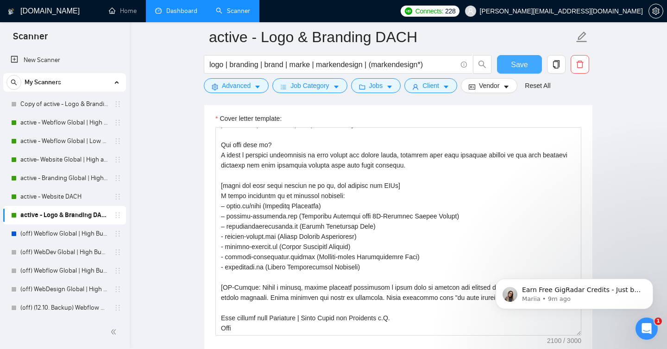
click at [507, 68] on button "Save" at bounding box center [519, 64] width 45 height 19
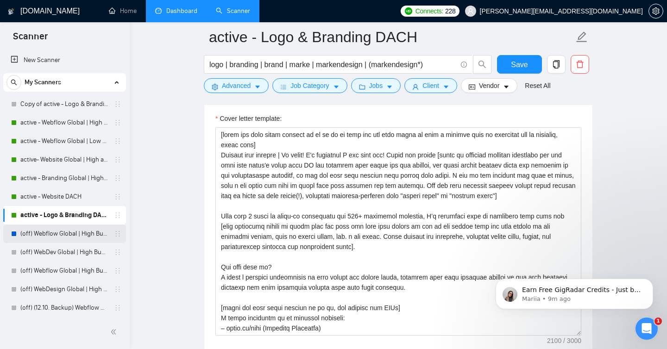
click at [46, 236] on link "(off) Webflow Global | High Budget" at bounding box center [64, 234] width 88 height 19
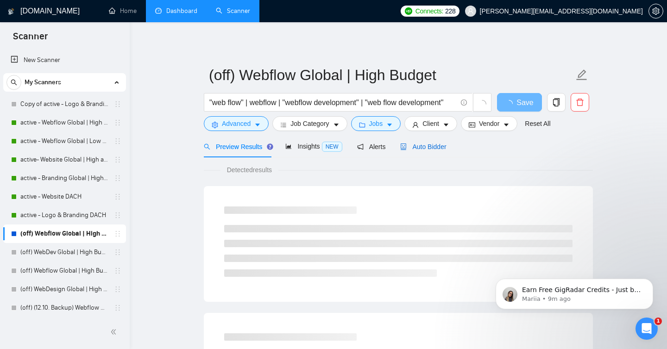
click at [442, 146] on span "Auto Bidder" at bounding box center [423, 146] width 46 height 7
